Goal: Use online tool/utility: Utilize a website feature to perform a specific function

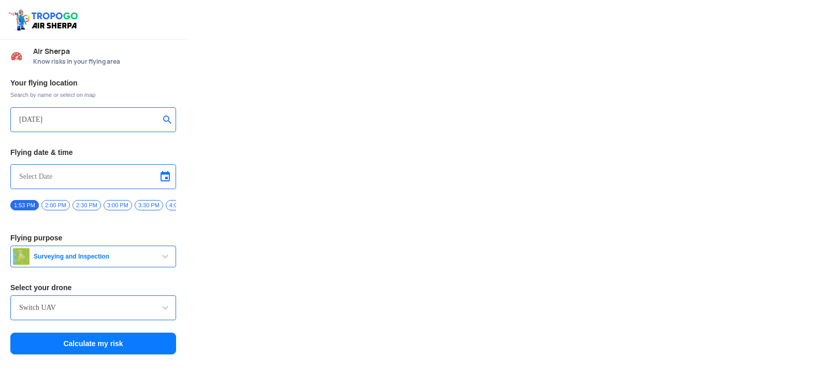
type input "HPCL Steel Plant, [GEOGRAPHIC_DATA], [GEOGRAPHIC_DATA] 530009, [GEOGRAPHIC_DATA]"
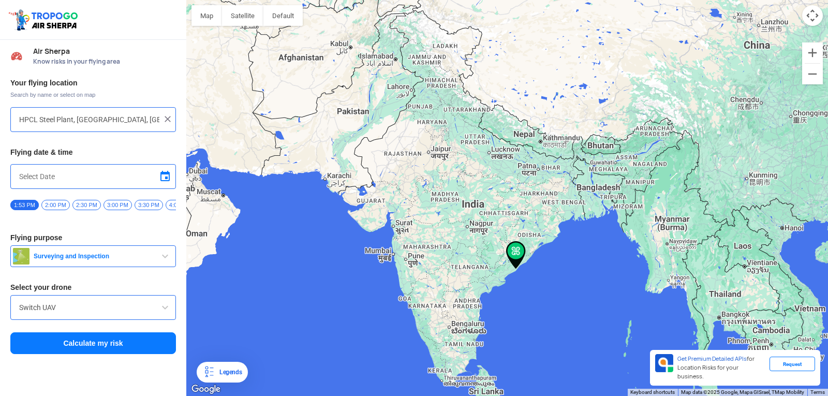
click at [151, 342] on button "Calculate my risk" at bounding box center [93, 343] width 166 height 22
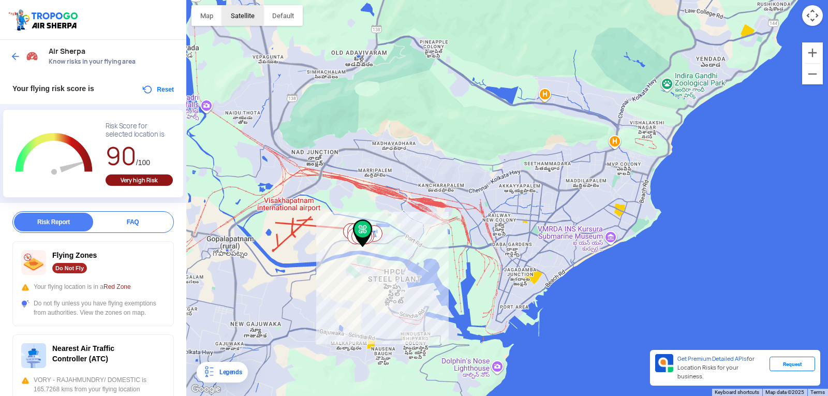
click at [254, 15] on button "Satellite" at bounding box center [242, 15] width 41 height 21
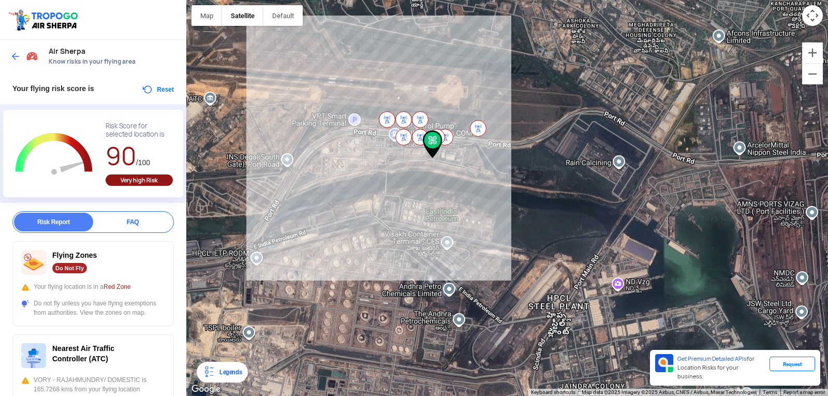
drag, startPoint x: 449, startPoint y: 271, endPoint x: 447, endPoint y: 80, distance: 191.0
click at [447, 80] on div at bounding box center [507, 198] width 642 height 396
click at [13, 55] on img at bounding box center [15, 56] width 10 height 10
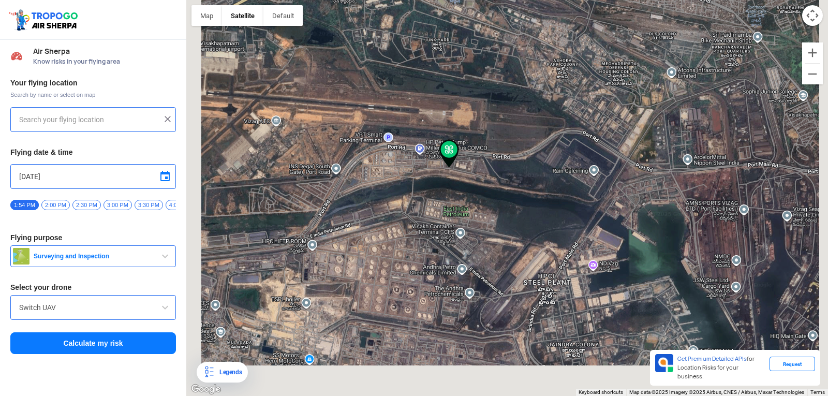
type input "HPCL Steel Plant, [GEOGRAPHIC_DATA], [GEOGRAPHIC_DATA] 530009, [GEOGRAPHIC_DATA]"
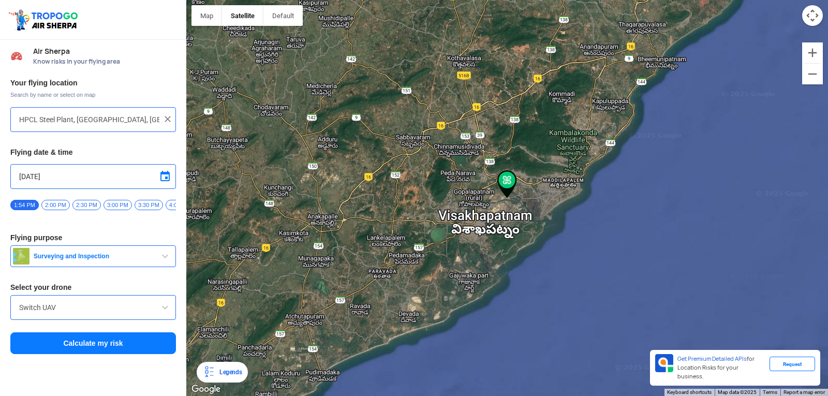
click at [103, 124] on input "HPCL Steel Plant, [GEOGRAPHIC_DATA], [GEOGRAPHIC_DATA] 530009, [GEOGRAPHIC_DATA]" at bounding box center [89, 119] width 140 height 12
click at [161, 118] on div at bounding box center [93, 119] width 148 height 12
click at [169, 116] on img at bounding box center [168, 119] width 10 height 10
